Goal: Entertainment & Leisure: Consume media (video, audio)

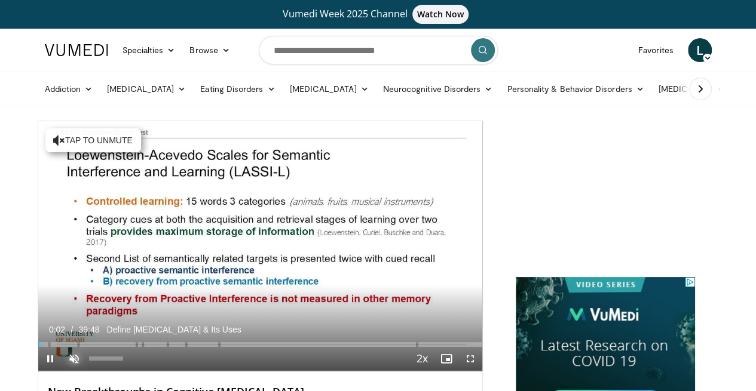
click at [62, 371] on span "Video Player" at bounding box center [74, 359] width 24 height 24
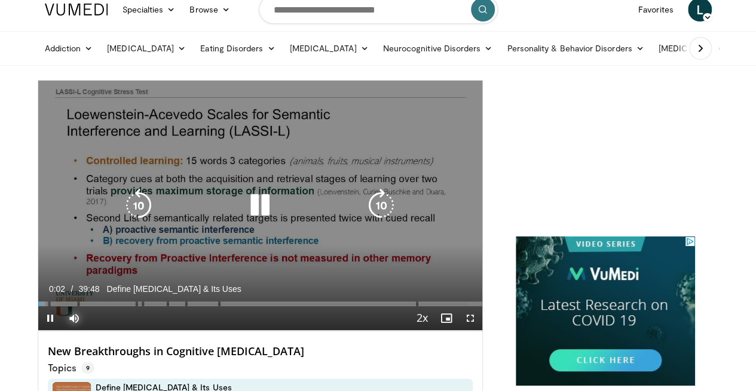
scroll to position [60, 0]
